Goal: Task Accomplishment & Management: Use online tool/utility

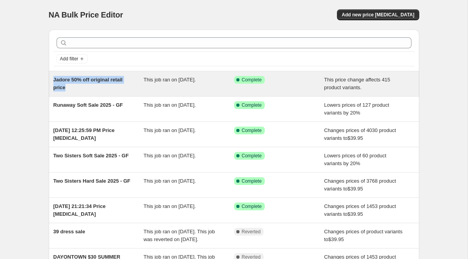
drag, startPoint x: 51, startPoint y: 77, endPoint x: 74, endPoint y: 92, distance: 27.6
click at [74, 92] on div "Jadore 50% off original retail price This job ran on [DATE]. Success Complete C…" at bounding box center [234, 83] width 370 height 25
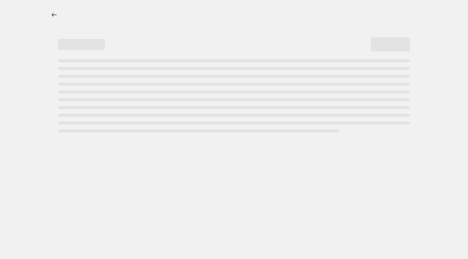
select select "pcap"
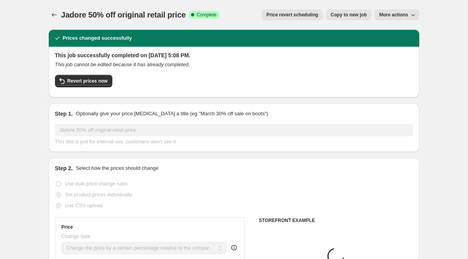
select select "vendor"
drag, startPoint x: 64, startPoint y: 14, endPoint x: 192, endPoint y: 18, distance: 127.6
click at [192, 18] on div "Jadore 50% off original retail price Success Complete Complete" at bounding box center [140, 14] width 159 height 11
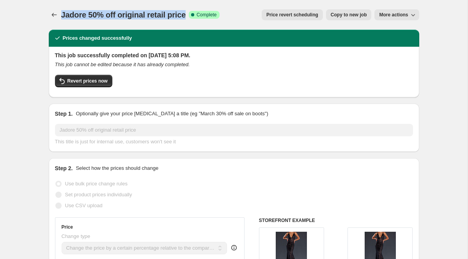
drag, startPoint x: 62, startPoint y: 14, endPoint x: 183, endPoint y: 14, distance: 120.9
click at [183, 14] on span "Jadore 50% off original retail price" at bounding box center [123, 15] width 125 height 9
copy span "Jadore 50% off original retail price"
click at [53, 13] on icon "Price change jobs" at bounding box center [54, 15] width 8 height 8
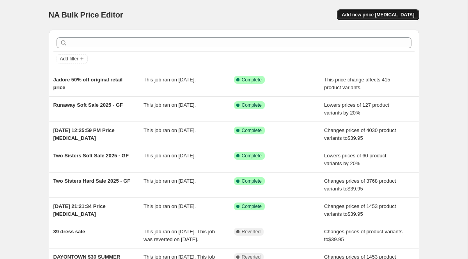
click at [408, 14] on span "Add new price [MEDICAL_DATA]" at bounding box center [378, 15] width 73 height 6
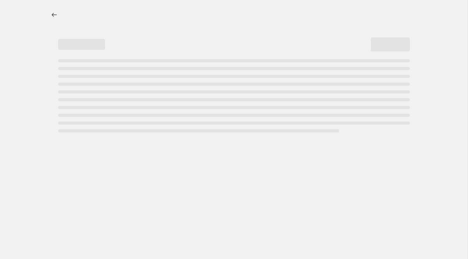
select select "percentage"
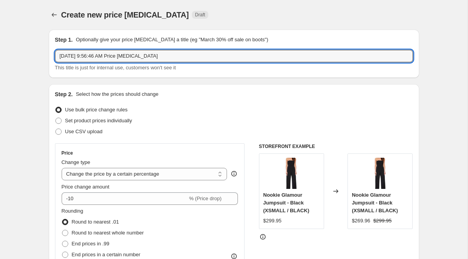
drag, startPoint x: 165, startPoint y: 57, endPoint x: 44, endPoint y: 57, distance: 120.9
paste input "Jadore 50% off original retail price"
drag, startPoint x: 75, startPoint y: 56, endPoint x: 42, endPoint y: 52, distance: 33.8
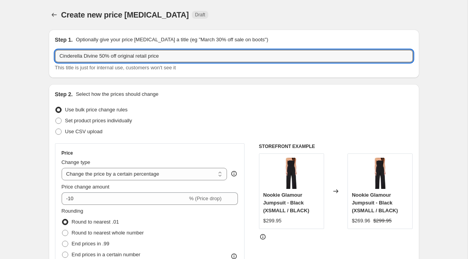
type input "Cinderella Divine 50% off original retail price"
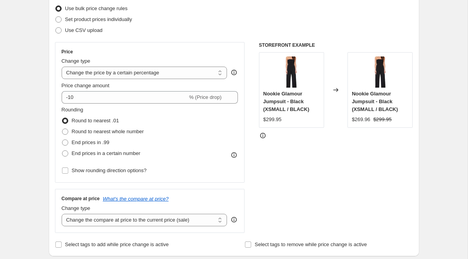
scroll to position [108, 0]
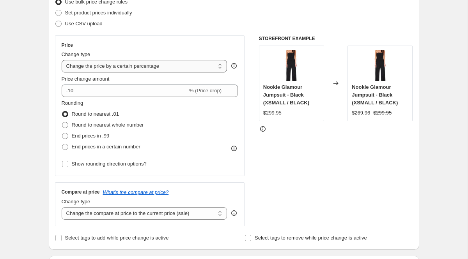
click at [153, 66] on select "Change the price to a certain amount Change the price by a certain amount Chang…" at bounding box center [145, 66] width 166 height 12
select select "bcap"
type input "-12.00"
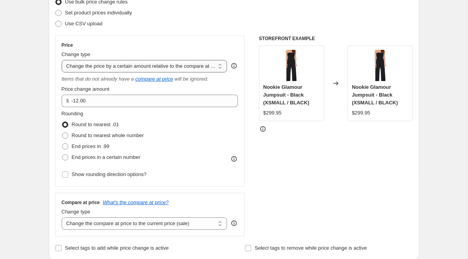
click at [189, 70] on select "Change the price to a certain amount Change the price by a certain amount Chang…" at bounding box center [145, 66] width 166 height 12
select select "pcap"
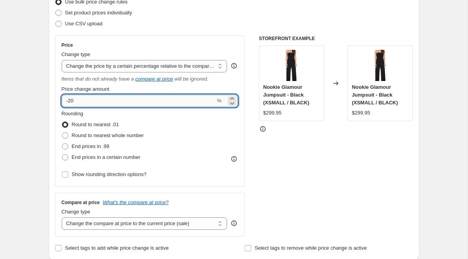
click at [72, 100] on input "-20" at bounding box center [139, 101] width 154 height 12
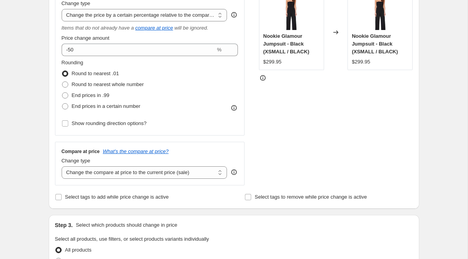
scroll to position [159, 0]
click at [42, 95] on div "Create new price [MEDICAL_DATA]. This page is ready Create new price [MEDICAL_D…" at bounding box center [233, 236] width 389 height 790
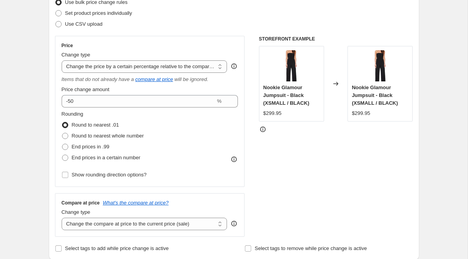
scroll to position [110, 0]
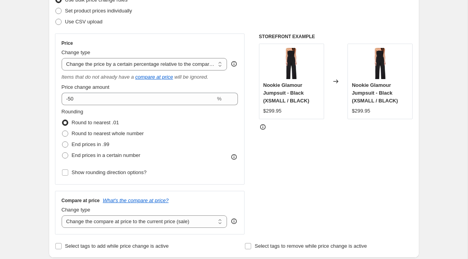
click at [347, 124] on div at bounding box center [336, 127] width 154 height 8
click at [290, 94] on span "Nookie Glamour Jumpsuit - Black (XSMALL / BLACK)" at bounding box center [286, 92] width 46 height 21
click at [263, 125] on icon at bounding box center [262, 126] width 5 height 5
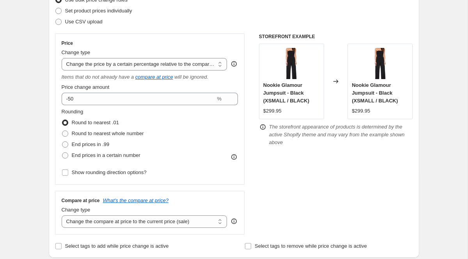
click at [263, 126] on icon at bounding box center [263, 127] width 8 height 8
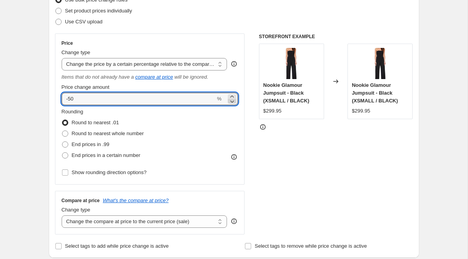
click at [232, 104] on icon at bounding box center [232, 101] width 8 height 8
click at [232, 96] on icon at bounding box center [232, 97] width 4 height 2
type input "-50"
click at [190, 96] on input "-50" at bounding box center [139, 99] width 154 height 12
click at [246, 126] on div "Price Change type Change the price to a certain amount Change the price by a ce…" at bounding box center [234, 134] width 358 height 201
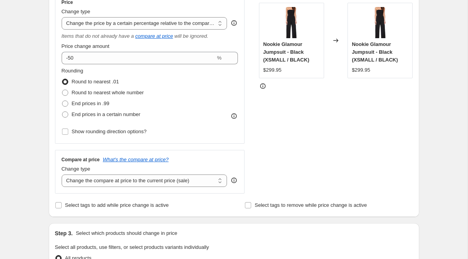
scroll to position [151, 0]
click at [59, 206] on input "Select tags to add while price change is active" at bounding box center [58, 206] width 6 height 6
checkbox input "true"
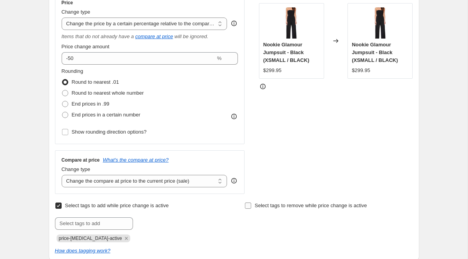
click at [250, 207] on input "Select tags to remove while price change is active" at bounding box center [248, 206] width 6 height 6
checkbox input "true"
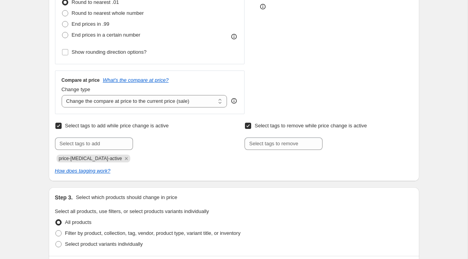
scroll to position [255, 0]
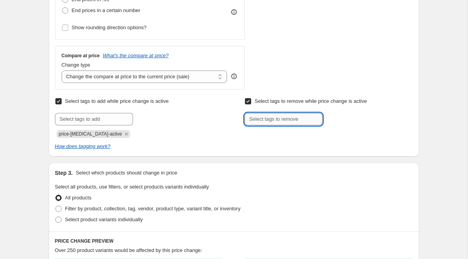
click at [289, 119] on input "text" at bounding box center [284, 119] width 78 height 12
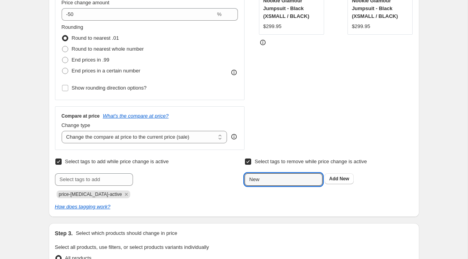
scroll to position [202, 0]
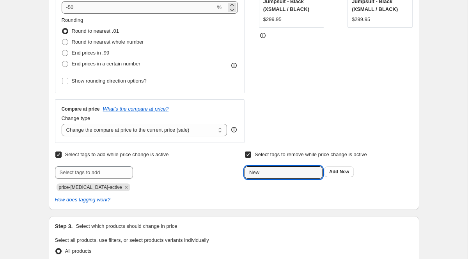
type input "New"
click at [347, 175] on button "Add New" at bounding box center [338, 172] width 29 height 11
click at [301, 172] on input "text" at bounding box center [284, 173] width 78 height 12
type input "New Arrivals"
click at [374, 174] on div "New Arrivals Add New Arrivals" at bounding box center [329, 173] width 168 height 12
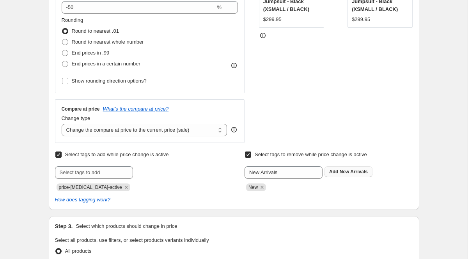
click at [360, 172] on span "New Arrivals" at bounding box center [354, 171] width 28 height 5
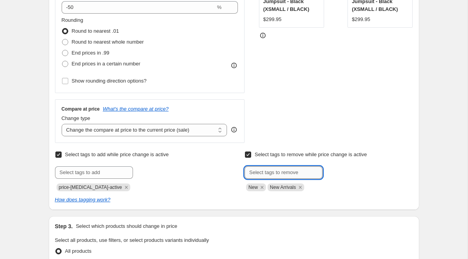
click at [282, 173] on input "text" at bounding box center [284, 173] width 78 height 12
type input "new arrival"
click at [347, 168] on button "Add new arrival" at bounding box center [346, 172] width 44 height 11
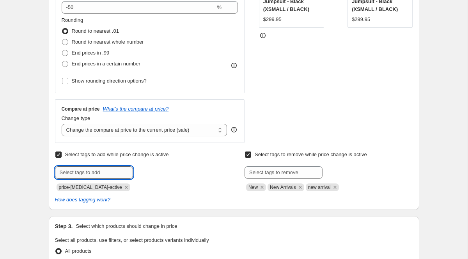
click at [87, 175] on input "text" at bounding box center [94, 173] width 78 height 12
type input "Sale"
click at [150, 170] on span "Add Sale" at bounding box center [150, 172] width 20 height 6
click at [93, 172] on input "text" at bounding box center [94, 173] width 78 height 12
type input "50%GownSale"
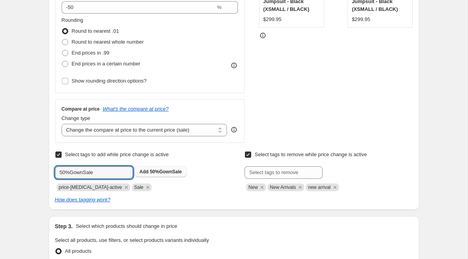
click at [148, 168] on button "Add 50%GownSale" at bounding box center [161, 172] width 52 height 11
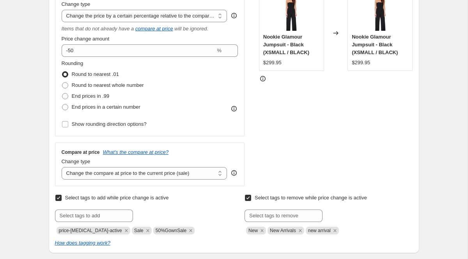
scroll to position [92, 0]
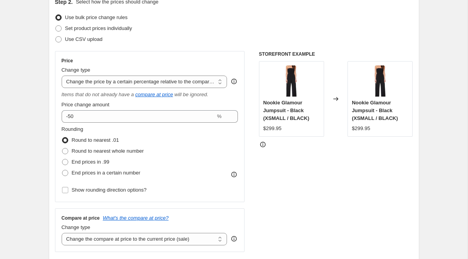
click at [332, 105] on div "Changed to" at bounding box center [335, 99] width 23 height 76
click at [211, 82] on select "Change the price to a certain amount Change the price by a certain amount Chang…" at bounding box center [145, 82] width 166 height 12
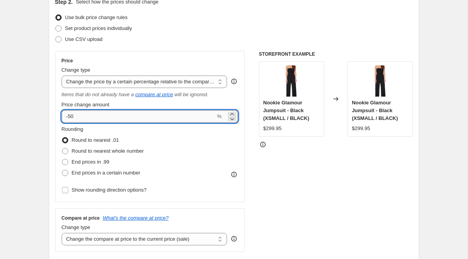
click at [157, 113] on input "-50" at bounding box center [139, 116] width 154 height 12
type input "-5"
type input "-50"
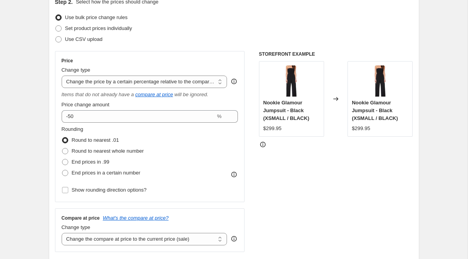
click at [337, 168] on div "STOREFRONT EXAMPLE Nookie Glamour Jumpsuit - Black (XSMALL / BLACK) $299.95 Cha…" at bounding box center [336, 151] width 154 height 201
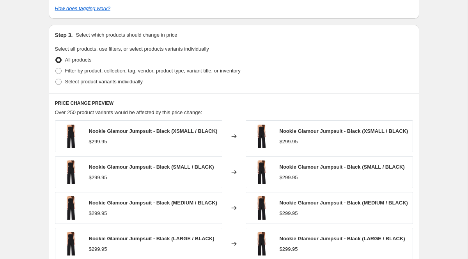
scroll to position [404, 0]
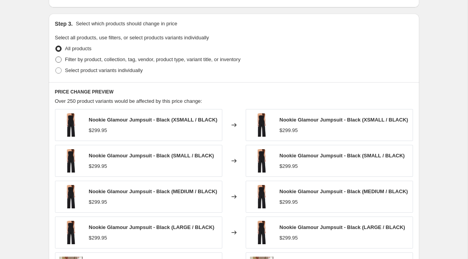
click at [96, 59] on span "Filter by product, collection, tag, vendor, product type, variant title, or inv…" at bounding box center [152, 60] width 175 height 6
click at [56, 57] on input "Filter by product, collection, tag, vendor, product type, variant title, or inv…" at bounding box center [55, 57] width 0 height 0
radio input "true"
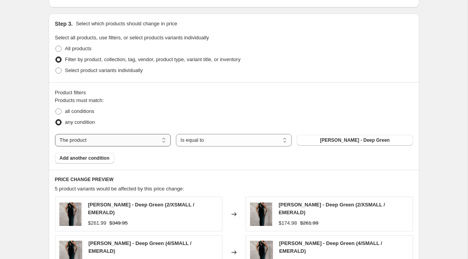
click at [94, 144] on select "The product The product's collection The product's tag The product's vendor The…" at bounding box center [113, 140] width 116 height 12
select select "vendor"
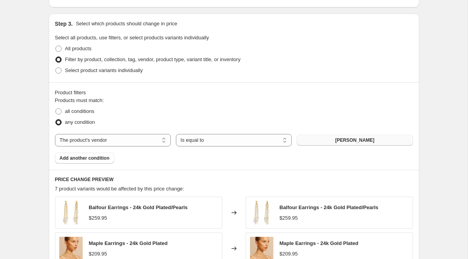
click at [352, 138] on span "[PERSON_NAME]" at bounding box center [354, 140] width 39 height 6
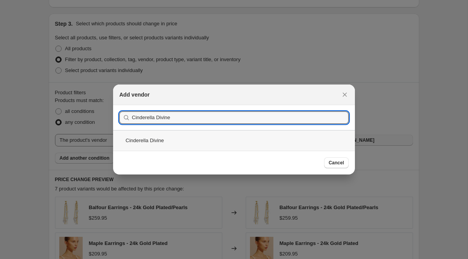
type input "Cinderella Divine"
click at [272, 145] on div "Cinderella Divine" at bounding box center [234, 140] width 242 height 21
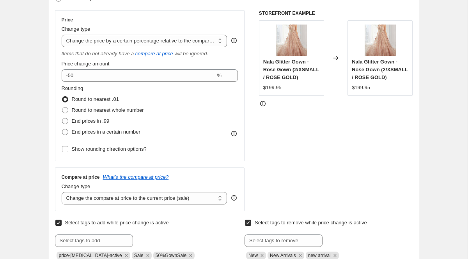
scroll to position [117, 0]
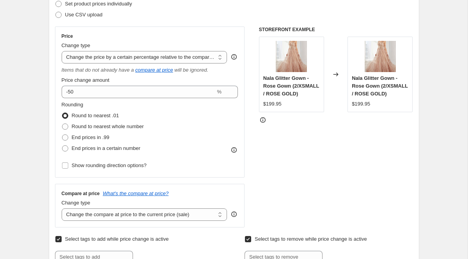
click at [259, 170] on div "STOREFRONT EXAMPLE Nala Glitter Gown - Rose Gown (2/XSMALL / ROSE GOLD) $199.95…" at bounding box center [336, 127] width 154 height 201
click at [181, 53] on select "Change the price to a certain amount Change the price by a certain amount Chang…" at bounding box center [145, 57] width 166 height 12
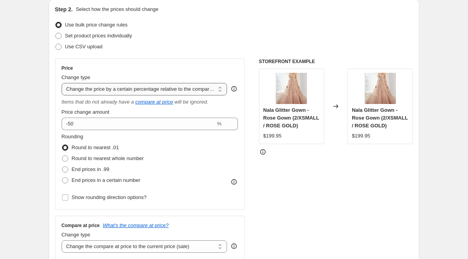
click at [203, 87] on select "Change the price to a certain amount Change the price by a certain amount Chang…" at bounding box center [145, 89] width 166 height 12
select select "percentage"
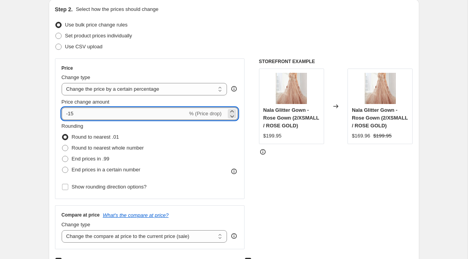
click at [79, 112] on input "-15" at bounding box center [125, 114] width 126 height 12
type input "-1"
type input "-50"
click at [310, 202] on div "STOREFRONT EXAMPLE Nala Glitter Gown - Rose Gown (2/XSMALL / ROSE GOLD) $199.95…" at bounding box center [336, 153] width 154 height 191
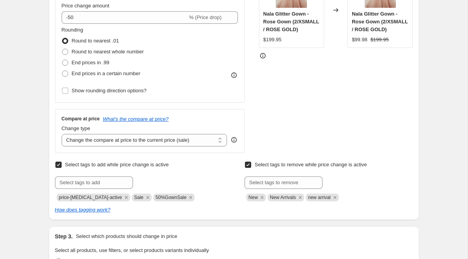
scroll to position [115, 0]
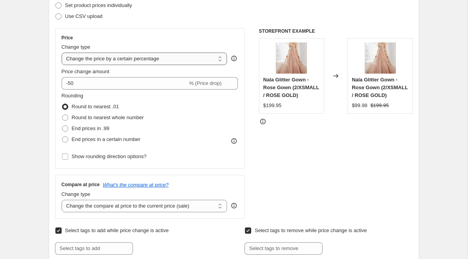
click at [158, 59] on select "Change the price to a certain amount Change the price by a certain amount Chang…" at bounding box center [145, 59] width 166 height 12
select select "pcap"
type input "-20"
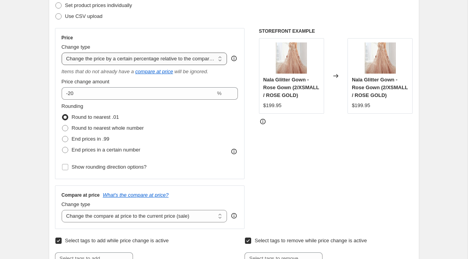
click at [151, 58] on select "Change the price to a certain amount Change the price by a certain amount Chang…" at bounding box center [145, 59] width 166 height 12
select select "percentage"
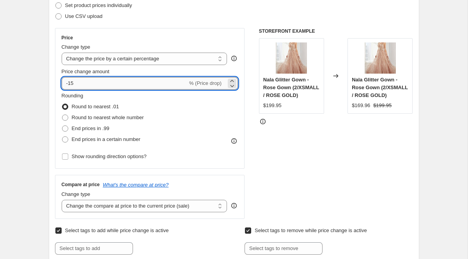
click at [119, 89] on input "-15" at bounding box center [125, 83] width 126 height 12
type input "-1"
type input "-50"
click at [356, 164] on div "STOREFRONT EXAMPLE Nala Glitter Gown - Rose Gown (2/XSMALL / ROSE GOLD) $199.95…" at bounding box center [336, 123] width 154 height 191
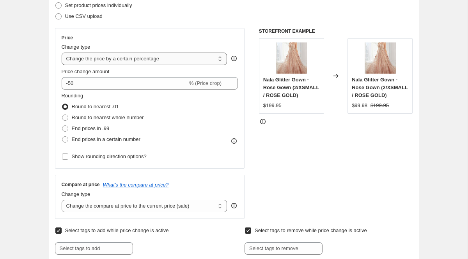
click at [166, 56] on select "Change the price to a certain amount Change the price by a certain amount Chang…" at bounding box center [145, 59] width 166 height 12
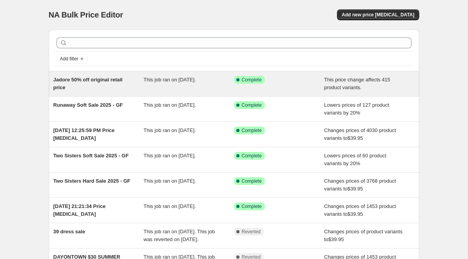
click at [113, 78] on span "Jadore 50% off original retail price" at bounding box center [87, 84] width 69 height 14
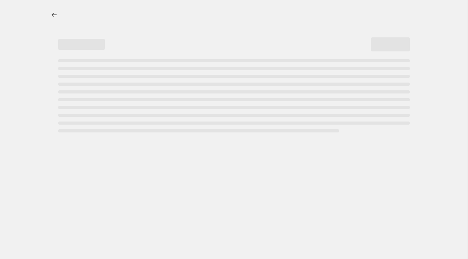
select select "pcap"
select select "vendor"
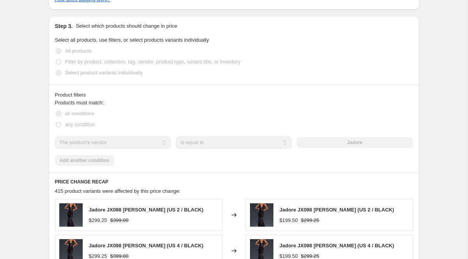
scroll to position [481, 0]
